Goal: Task Accomplishment & Management: Manage account settings

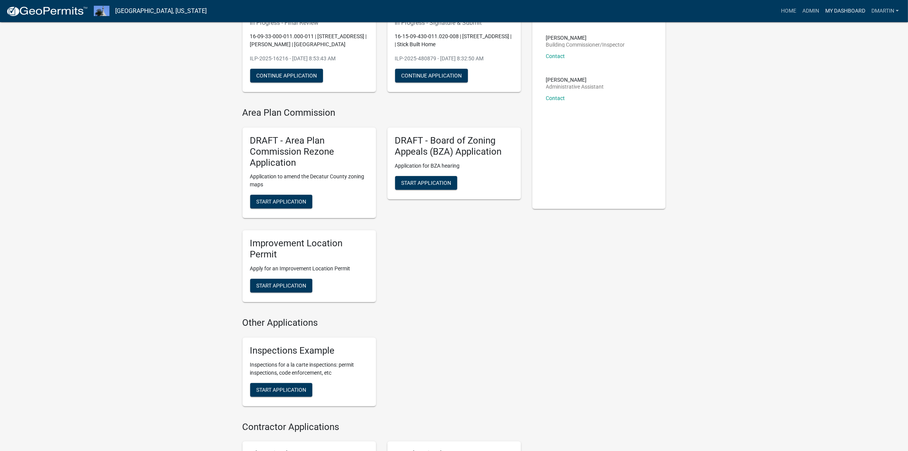
click at [839, 10] on link "My Dashboard" at bounding box center [845, 11] width 46 height 14
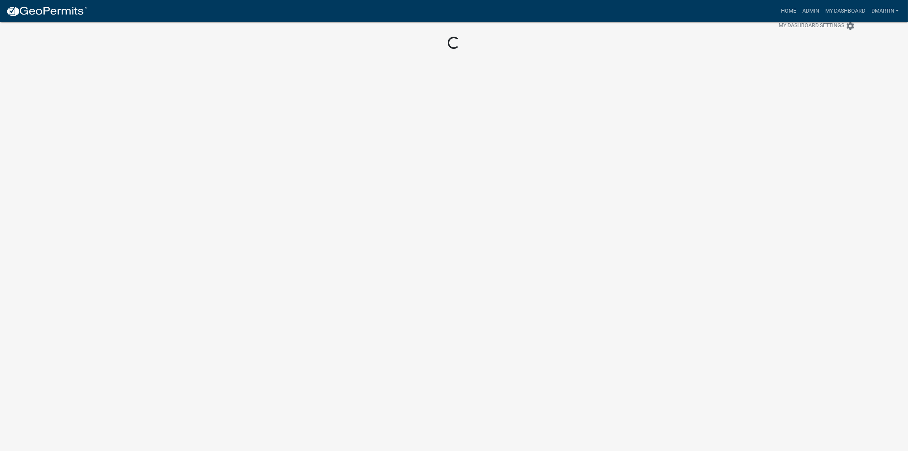
scroll to position [22, 0]
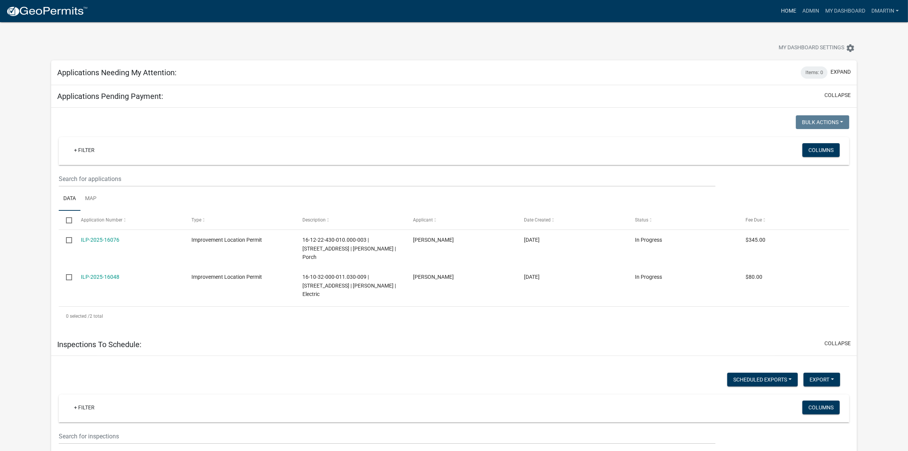
click at [788, 9] on link "Home" at bounding box center [788, 11] width 21 height 14
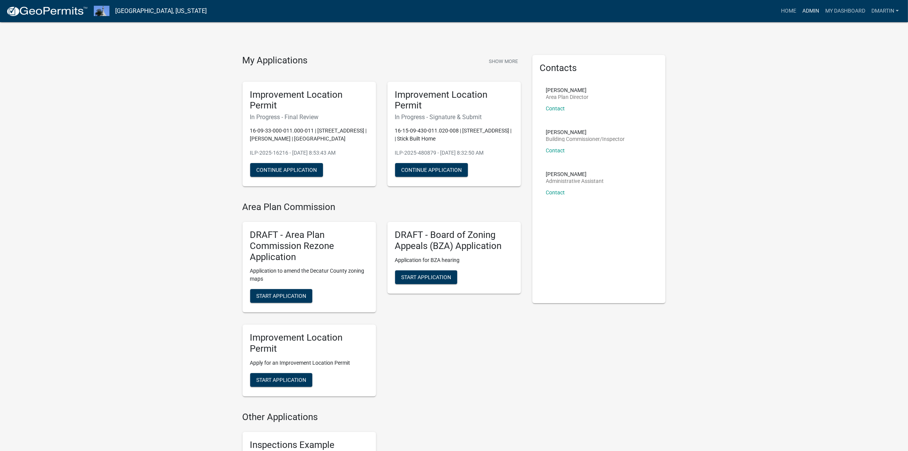
click at [811, 9] on link "Admin" at bounding box center [811, 11] width 23 height 14
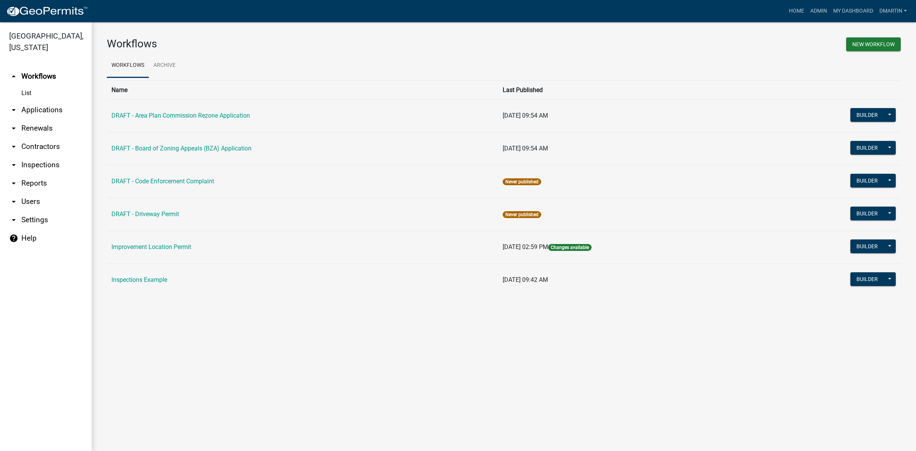
click at [29, 107] on link "arrow_drop_down Applications" at bounding box center [46, 110] width 92 height 18
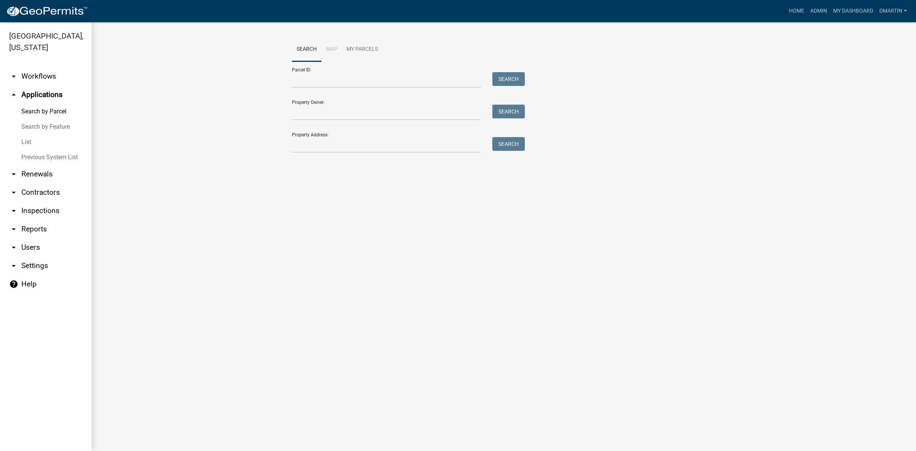
click at [29, 139] on link "List" at bounding box center [46, 141] width 92 height 15
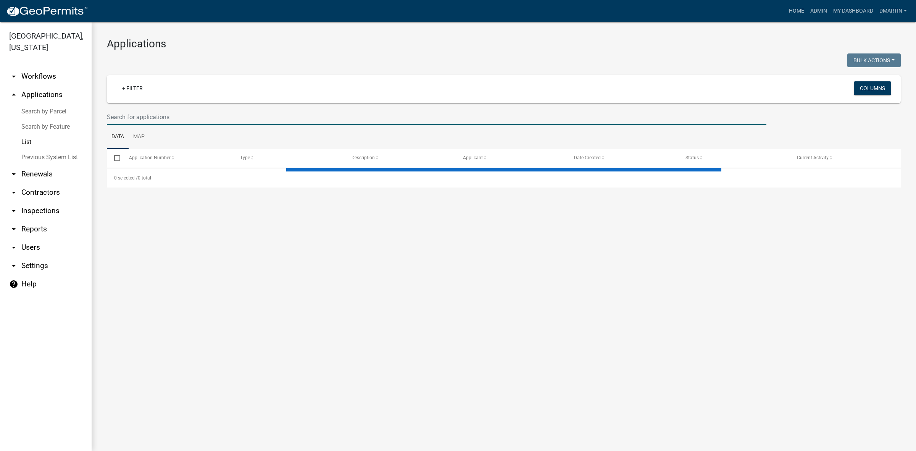
click at [178, 117] on input "text" at bounding box center [436, 117] width 659 height 16
select select "3: 100"
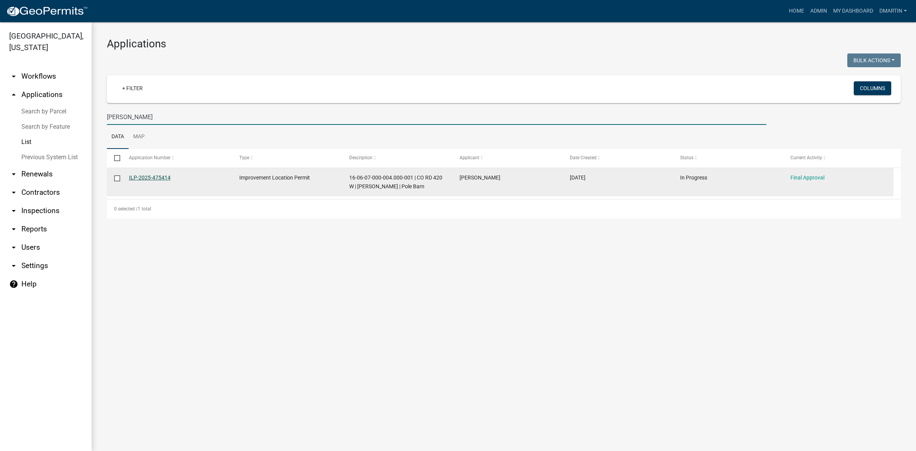
type input "[PERSON_NAME]"
click at [148, 175] on link "ILP-2025-475414" at bounding box center [150, 177] width 42 height 6
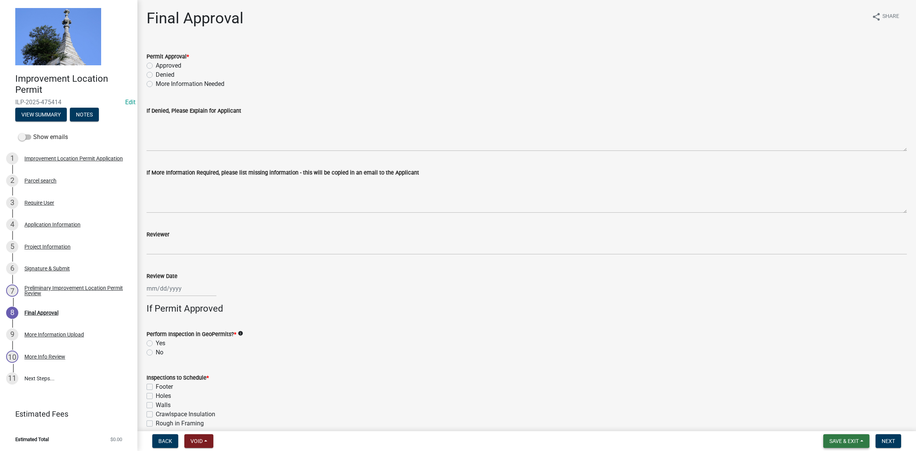
click at [845, 438] on span "Save & Exit" at bounding box center [843, 441] width 29 height 6
click at [840, 420] on button "Save & Exit" at bounding box center [838, 421] width 61 height 18
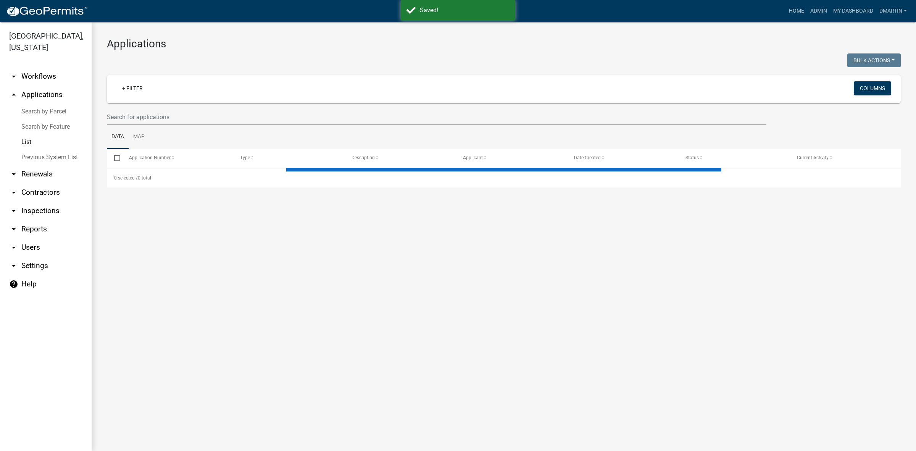
select select "3: 100"
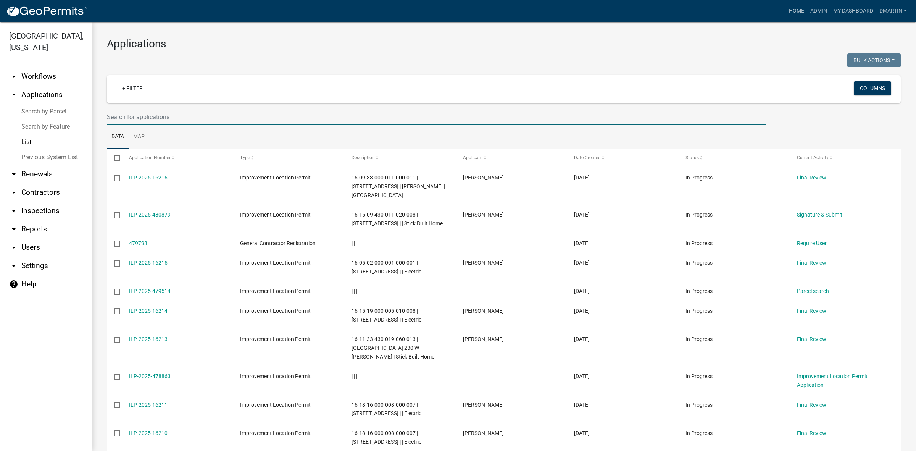
click at [130, 112] on input "text" at bounding box center [436, 117] width 659 height 16
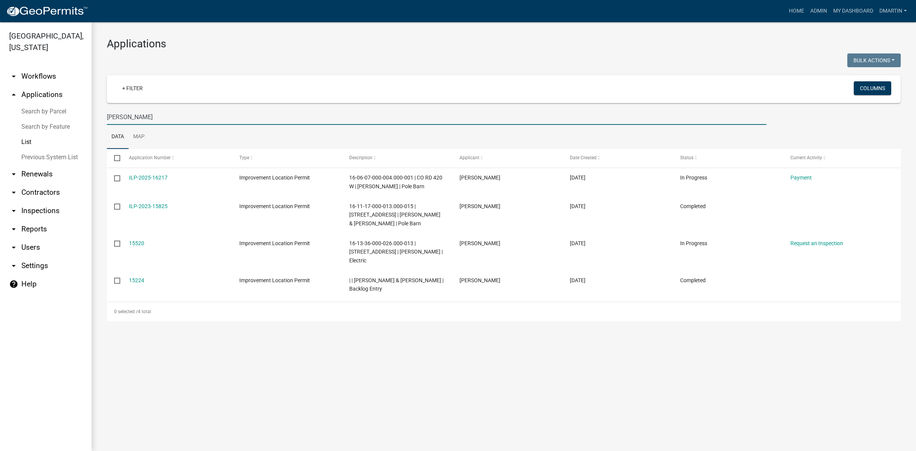
type input "[PERSON_NAME]"
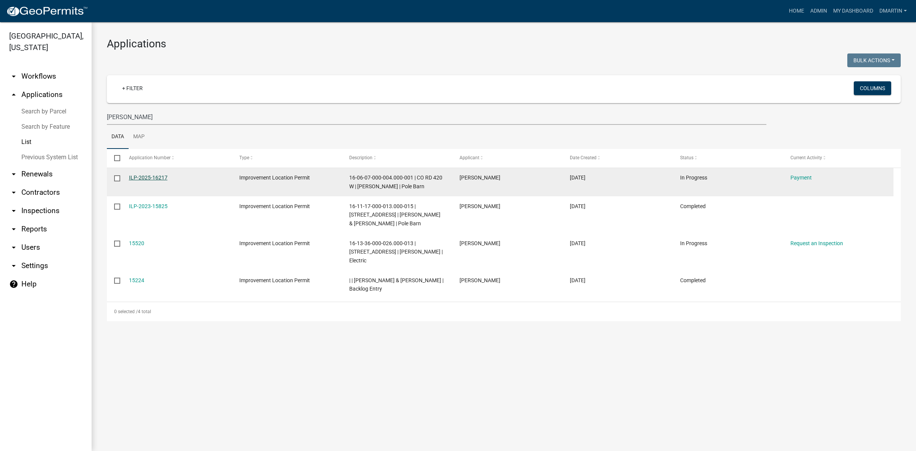
click at [157, 177] on link "ILP-2025-16217" at bounding box center [148, 177] width 39 height 6
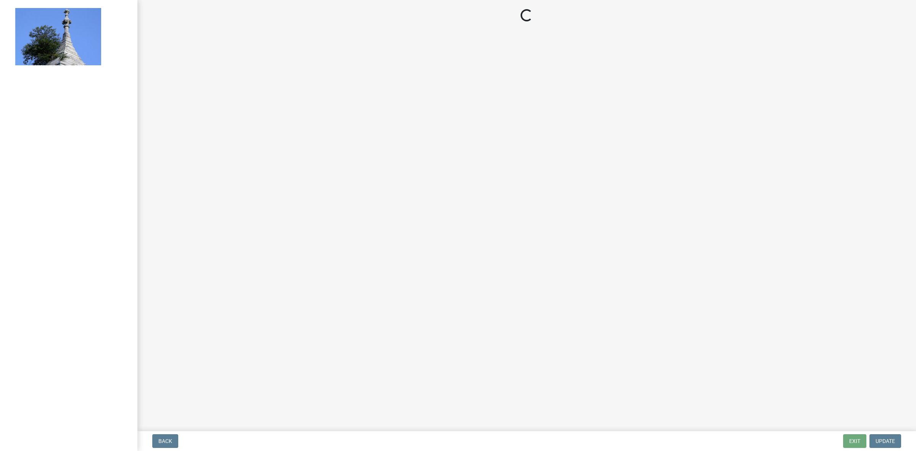
select select "3: 3"
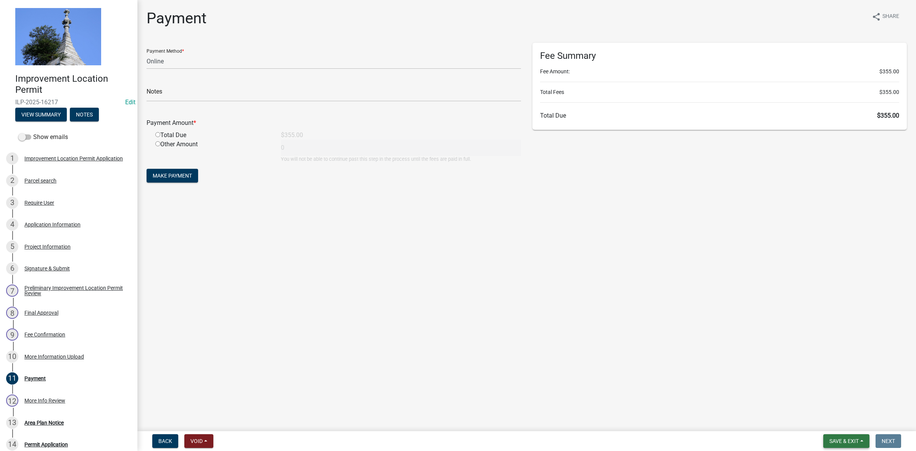
click at [849, 439] on span "Save & Exit" at bounding box center [843, 441] width 29 height 6
click at [842, 423] on button "Save & Exit" at bounding box center [838, 421] width 61 height 18
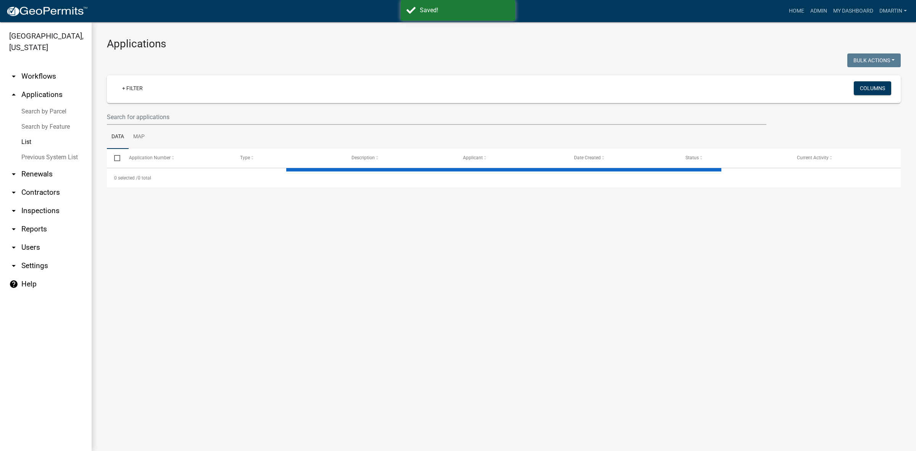
select select "3: 100"
